Goal: Navigation & Orientation: Find specific page/section

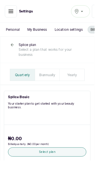
scroll to position [0, 0]
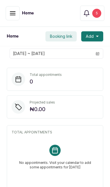
scroll to position [2, 0]
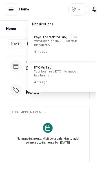
scroll to position [2, 0]
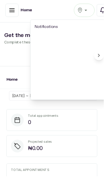
click at [105, 10] on button "Notifications" at bounding box center [109, 11] width 13 height 13
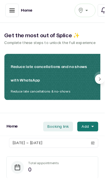
click at [16, 10] on icon "button" at bounding box center [12, 11] width 7 height 7
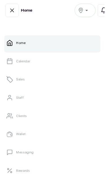
click at [53, 105] on link "Staff" at bounding box center [55, 103] width 101 height 16
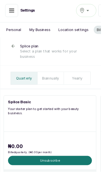
scroll to position [0, 0]
click at [56, 87] on p "Biannually" at bounding box center [55, 85] width 19 height 6
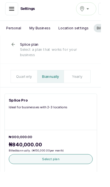
scroll to position [0, 527]
click at [23, 80] on p "Quarterly" at bounding box center [25, 83] width 17 height 6
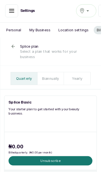
scroll to position [0, 0]
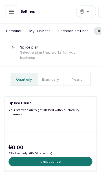
click at [10, 12] on icon "button" at bounding box center [12, 12] width 7 height 7
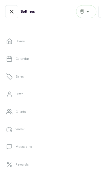
click at [61, 81] on link "Sales" at bounding box center [55, 84] width 101 height 16
